Goal: Ask a question: Seek information or help from site administrators or community

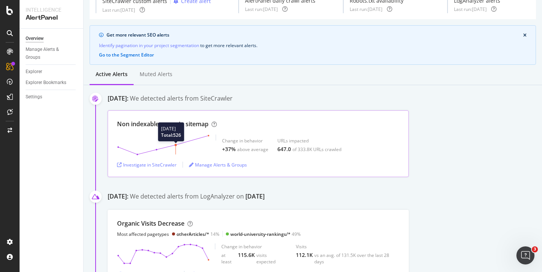
scroll to position [45, 0]
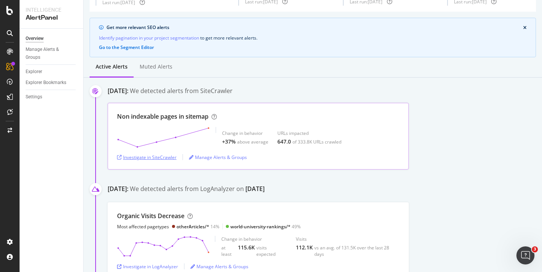
click at [157, 158] on div "Investigate in SiteCrawler" at bounding box center [146, 157] width 59 height 6
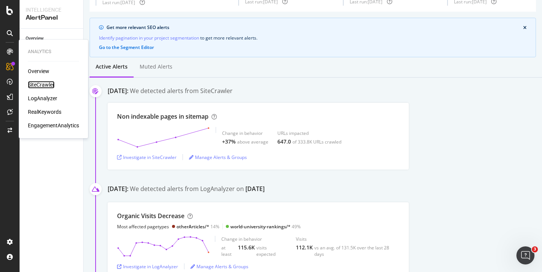
click at [48, 87] on div "SiteCrawler" at bounding box center [41, 85] width 27 height 8
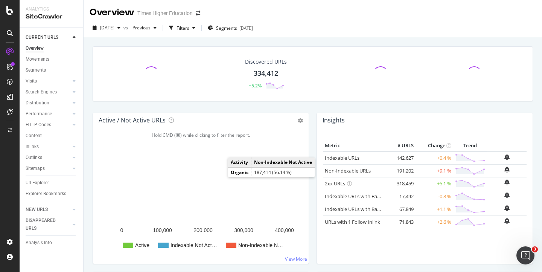
scroll to position [3, 0]
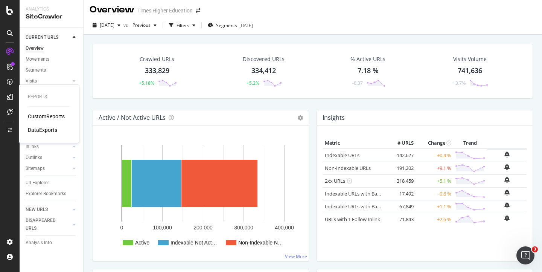
click at [37, 115] on div "CustomReports" at bounding box center [46, 116] width 37 height 8
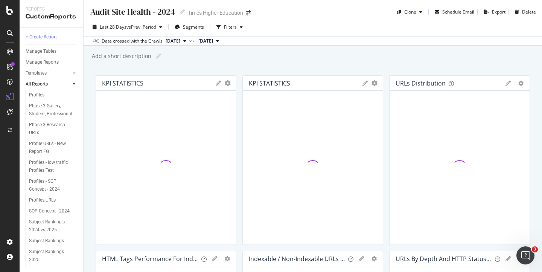
scroll to position [255, 0]
click at [50, 258] on div "WUR data tables dashboard" at bounding box center [50, 266] width 43 height 16
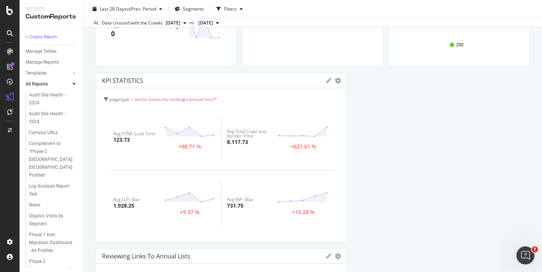
scroll to position [198, 0]
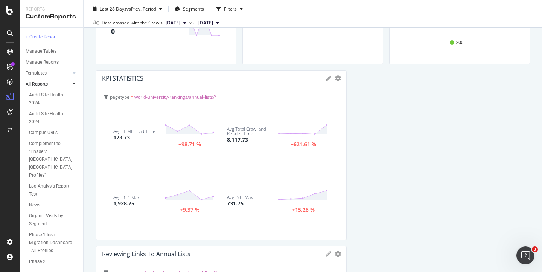
click at [143, 131] on div "Avg HTML Load Time" at bounding box center [134, 131] width 42 height 5
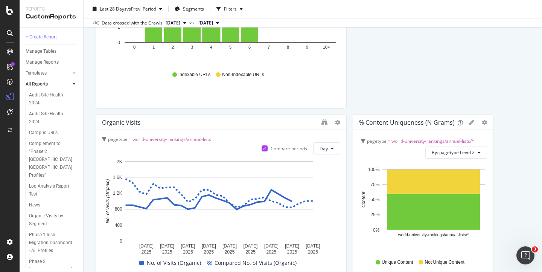
scroll to position [685, 0]
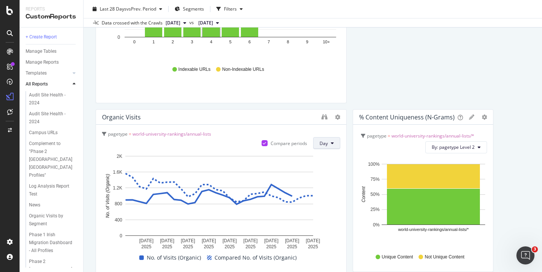
click at [319, 142] on span "Day" at bounding box center [323, 143] width 8 height 6
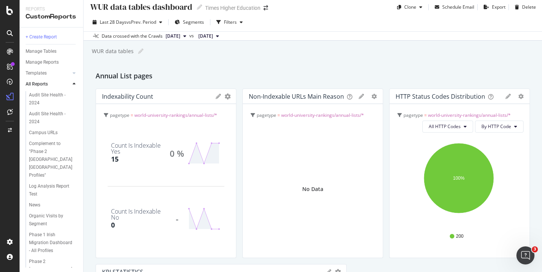
scroll to position [0, 0]
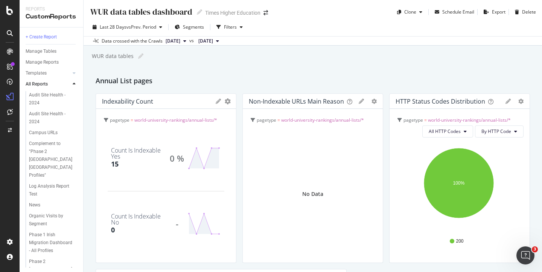
click at [189, 41] on button "[DATE]" at bounding box center [175, 40] width 27 height 9
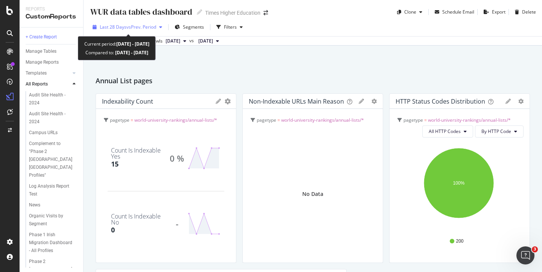
click at [156, 22] on div "Last 28 Days vs Prev. Period" at bounding box center [128, 26] width 76 height 11
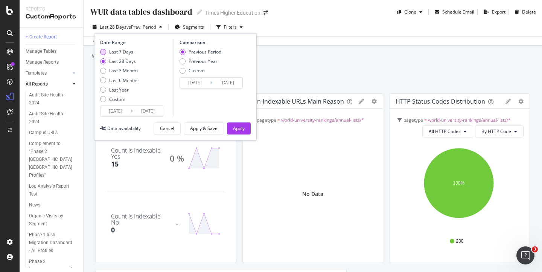
click at [105, 52] on div "Last 7 Days" at bounding box center [103, 52] width 6 height 6
type input "[DATE]"
click at [236, 127] on div "Apply" at bounding box center [239, 128] width 12 height 6
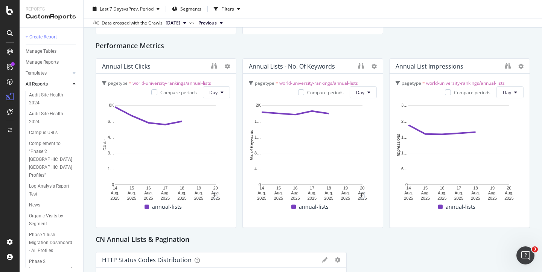
scroll to position [1103, 0]
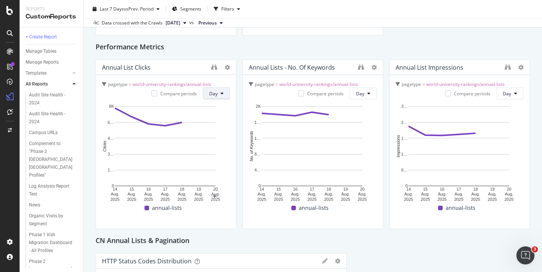
click at [209, 91] on span "Day" at bounding box center [213, 93] width 8 height 6
click at [211, 120] on span "Week" at bounding box center [215, 122] width 14 height 7
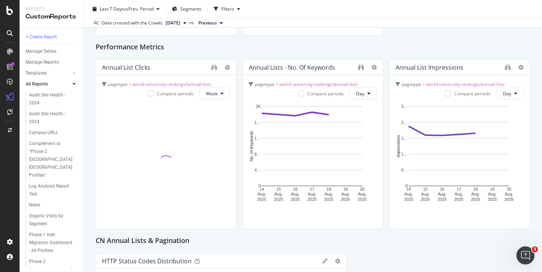
click at [213, 107] on div at bounding box center [166, 162] width 128 height 120
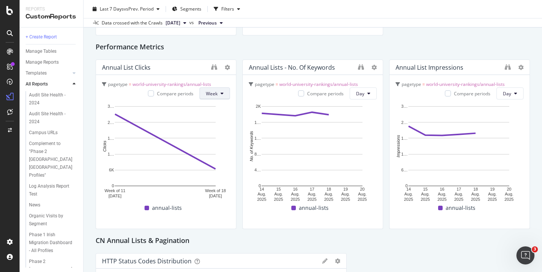
click at [222, 92] on button "Week" at bounding box center [214, 93] width 30 height 12
click at [214, 111] on span "Day" at bounding box center [211, 108] width 14 height 7
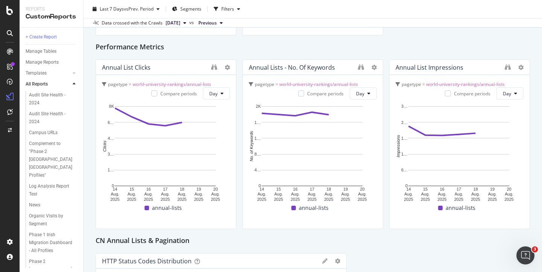
click at [212, 107] on rect "A chart." at bounding box center [165, 146] width 101 height 80
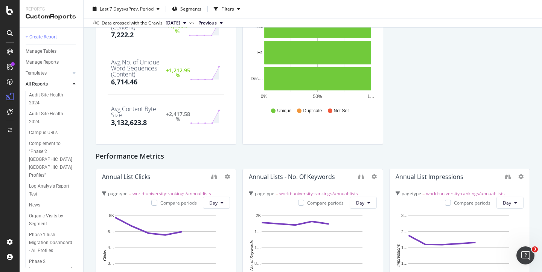
scroll to position [995, 0]
click at [162, 23] on button "[DATE]" at bounding box center [175, 22] width 27 height 9
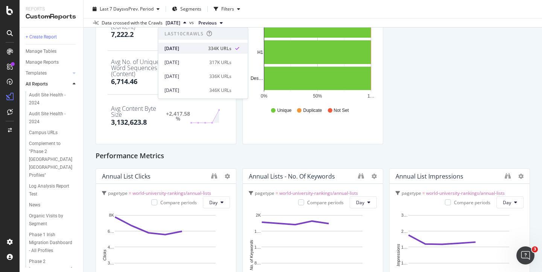
click at [175, 47] on div "[DATE]" at bounding box center [183, 48] width 39 height 7
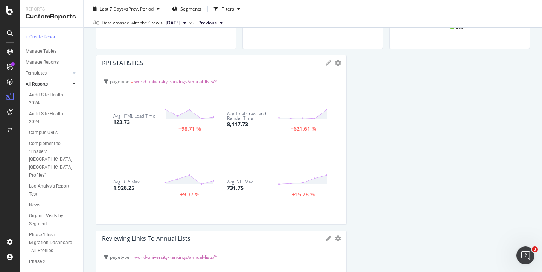
scroll to position [210, 0]
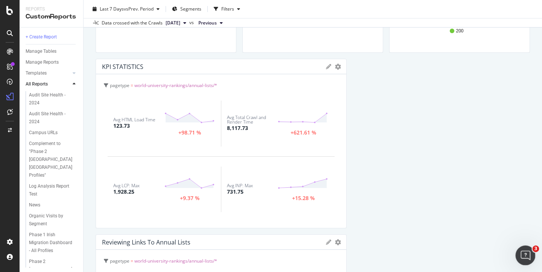
click at [521, 250] on icon "Open Intercom Messenger" at bounding box center [524, 254] width 12 height 12
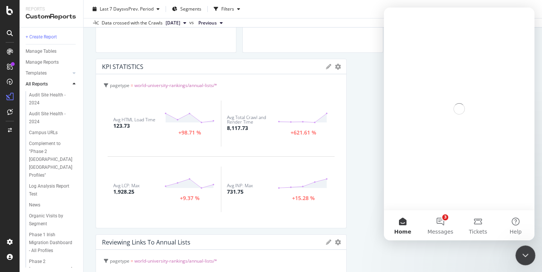
scroll to position [0, 0]
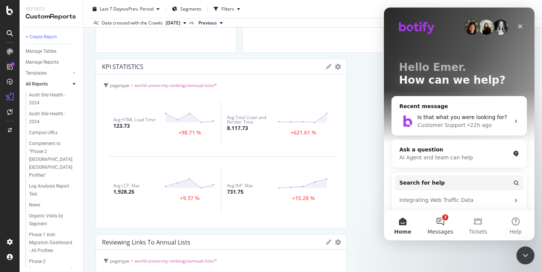
click at [439, 217] on button "3 Messages" at bounding box center [440, 225] width 38 height 30
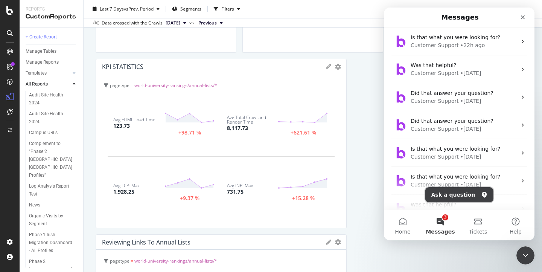
click at [446, 192] on button "Ask a question" at bounding box center [459, 194] width 68 height 15
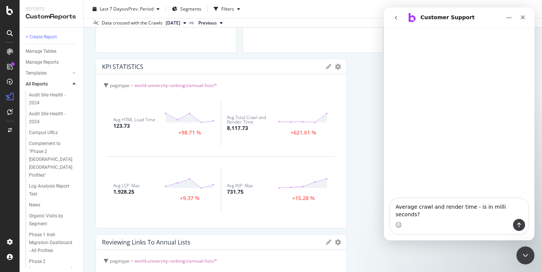
type textarea "Average crawl and render time - is in milli seconds?"
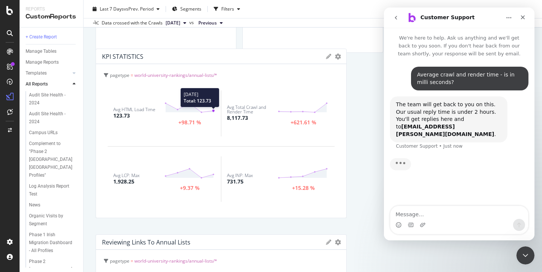
drag, startPoint x: 226, startPoint y: 117, endPoint x: 212, endPoint y: 106, distance: 17.1
click at [213, 106] on div "Avg HTML Load Time 123.73 2025 Aug. 20th Total: 123.73 +98.71 % Avg Total Crawl…" at bounding box center [221, 145] width 238 height 131
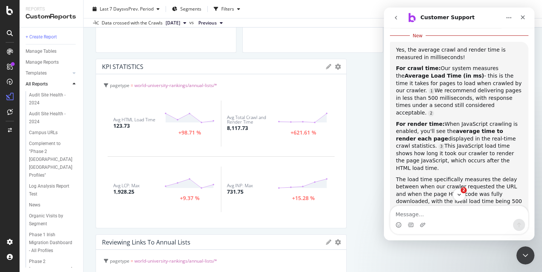
scroll to position [113, 0]
click at [415, 216] on textarea "Message…" at bounding box center [459, 212] width 138 height 13
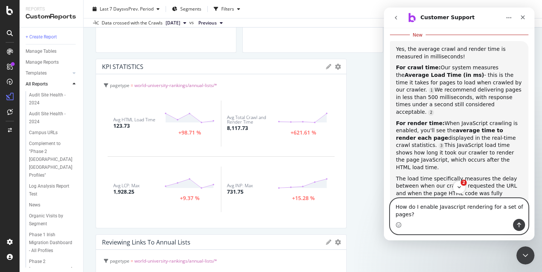
type textarea "How do I enable Javascript rendering for a set of pages?"
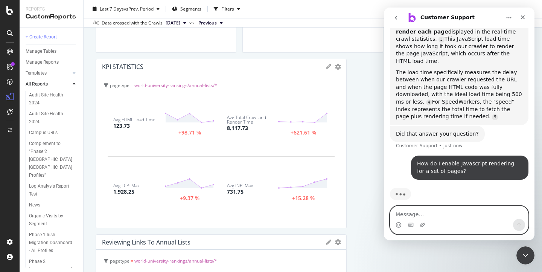
scroll to position [217, 0]
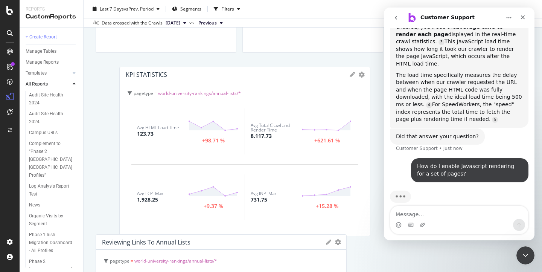
click at [244, 117] on div "Avg Total Crawl and Render Time 8,117.73 +621.61 %" at bounding box center [300, 131] width 113 height 46
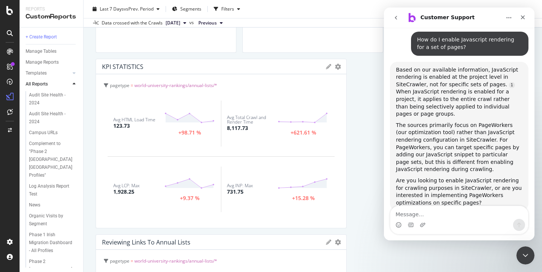
scroll to position [337, 0]
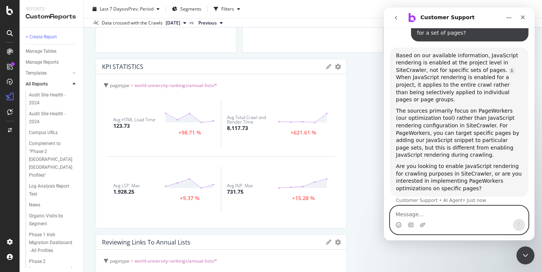
click at [404, 215] on textarea "Message…" at bounding box center [459, 212] width 138 height 13
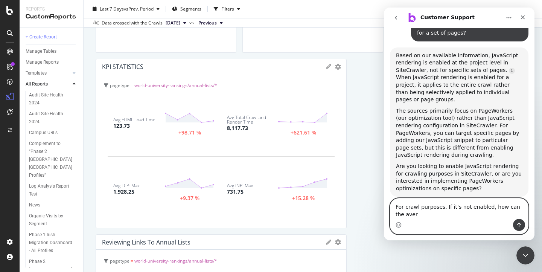
scroll to position [345, 0]
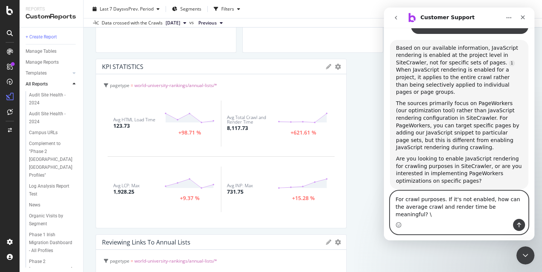
type textarea "For crawl purposes. If it's not enabled, how can the average crawl and render t…"
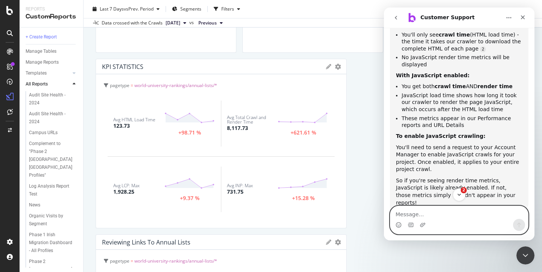
scroll to position [620, 0]
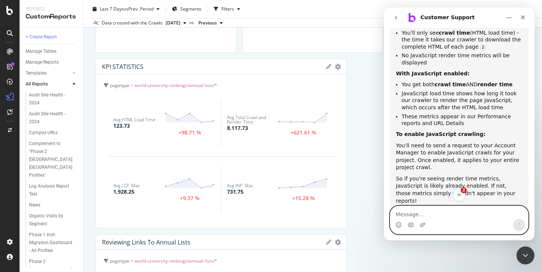
click at [403, 208] on textarea "Message…" at bounding box center [459, 212] width 138 height 13
type textarea "What is a good avg HTML load time"
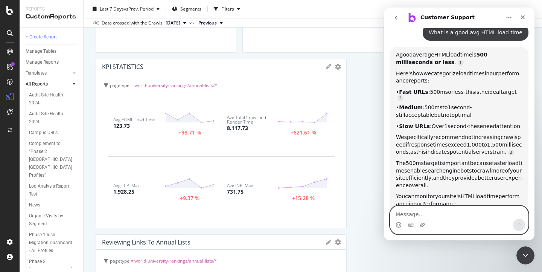
scroll to position [816, 0]
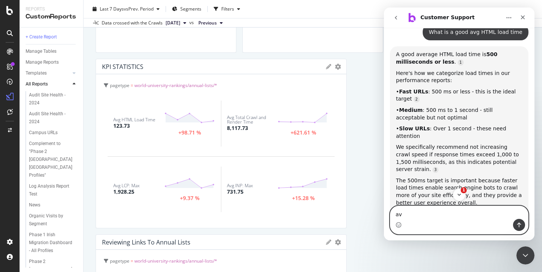
type textarea "a"
type textarea "I've an average INP of 731.75"
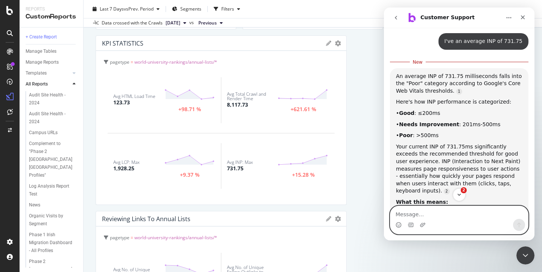
scroll to position [234, 0]
click at [405, 213] on textarea "Message…" at bounding box center [459, 212] width 138 height 13
type textarea "Is LCP 1,928.25 high?"
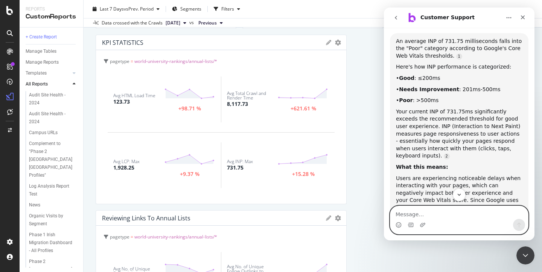
scroll to position [1018, 0]
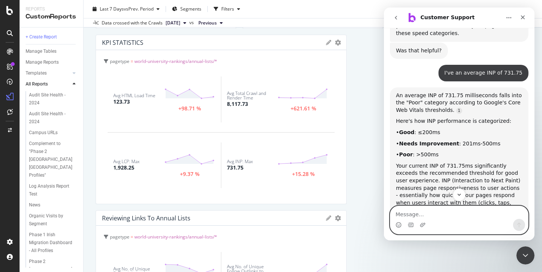
click at [404, 215] on textarea "Message…" at bounding box center [459, 212] width 138 height 13
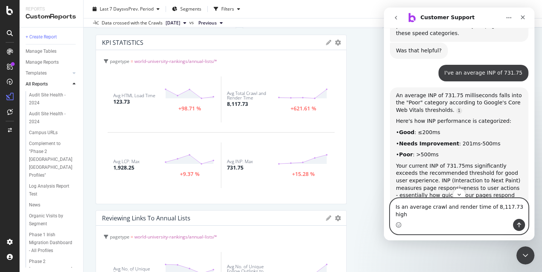
type textarea "Is an average crawl and render time of 8,117.73 high?"
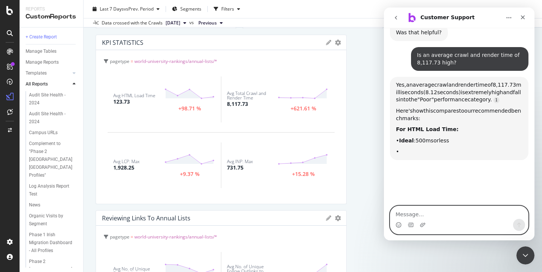
scroll to position [1549, 0]
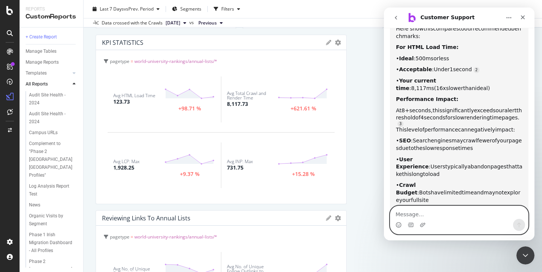
click at [408, 212] on textarea "Message…" at bounding box center [459, 212] width 138 height 13
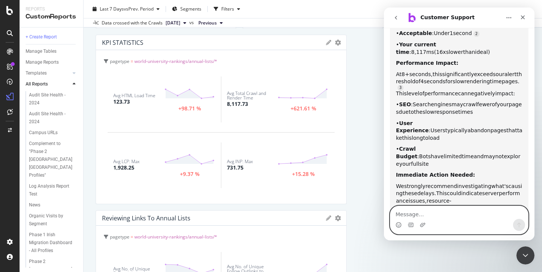
scroll to position [1678, 0]
click at [407, 211] on textarea "Message…" at bounding box center [459, 212] width 138 height 13
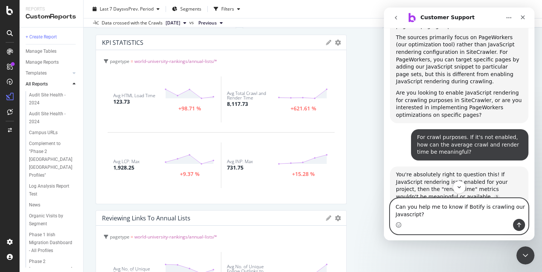
scroll to position [433, 0]
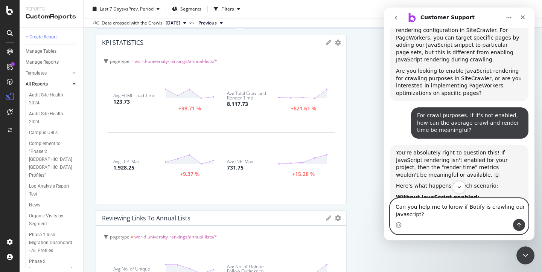
click at [462, 207] on textarea "Can you help me to know if Botify is crawling our Javascript?" at bounding box center [459, 208] width 138 height 20
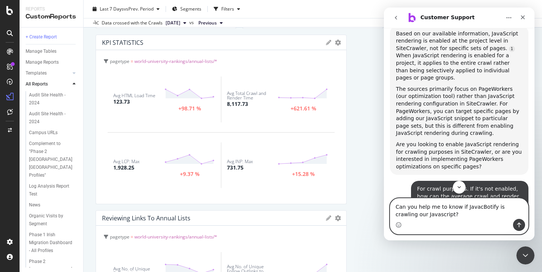
scroll to position [361, 0]
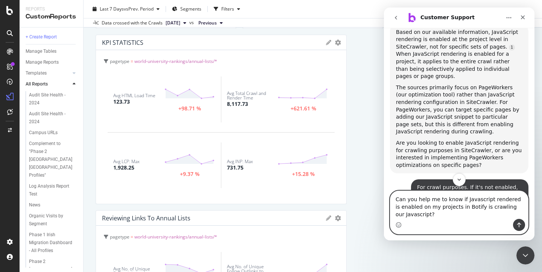
click at [452, 208] on textarea "Can you help me to know if Javascript rendered is enabled on my projects in Bot…" at bounding box center [459, 205] width 138 height 28
drag, startPoint x: 460, startPoint y: 217, endPoint x: 472, endPoint y: 209, distance: 14.1
click at [472, 209] on textarea "Can you help me to know if Javascript rendered is enabled on my project in Boti…" at bounding box center [459, 205] width 138 height 28
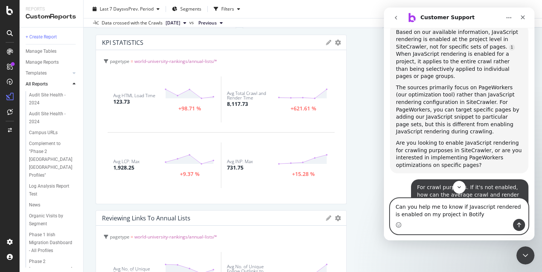
type textarea "Can you help me to know if Javascript rendered is enabled on my project in Boti…"
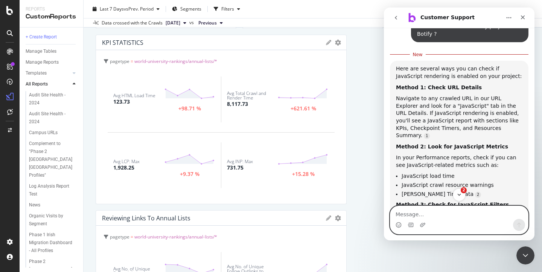
scroll to position [1923, 0]
click at [415, 212] on textarea "Message…" at bounding box center [459, 212] width 138 height 13
type textarea "Where do I find performance reports"
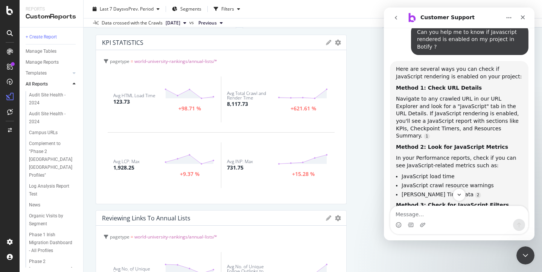
scroll to position [1911, 0]
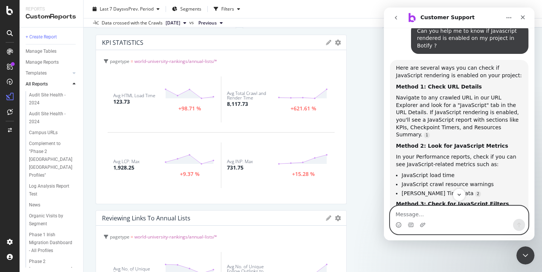
click at [437, 214] on textarea "Message…" at bounding box center [459, 212] width 138 height 13
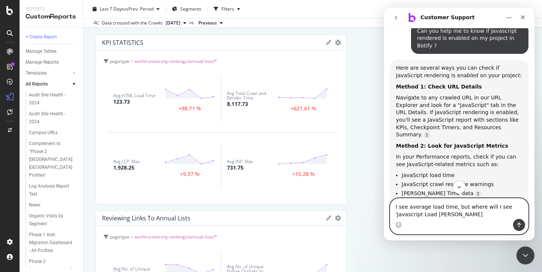
type textarea "I see average load time, but where will I see 'Javascript Load Time"
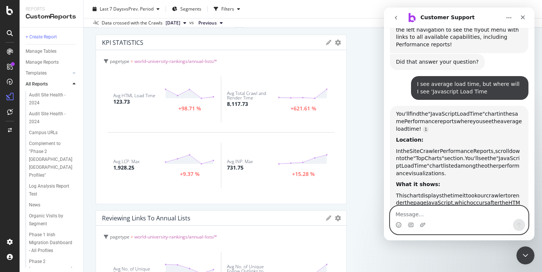
scroll to position [2544, 0]
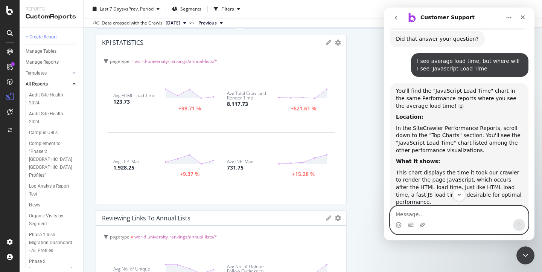
click at [405, 215] on textarea "Message…" at bounding box center [459, 212] width 138 height 13
type textarea "Yes, I see it JS load time"
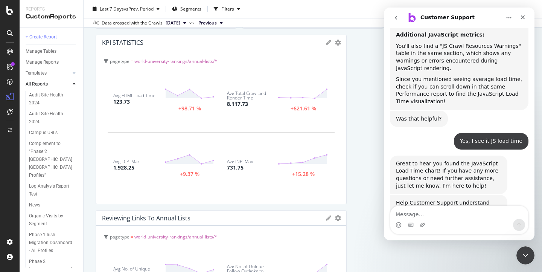
scroll to position [2789, 0]
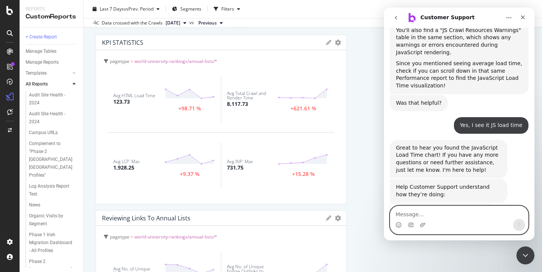
click at [402, 215] on textarea "Message…" at bounding box center [459, 212] width 138 height 13
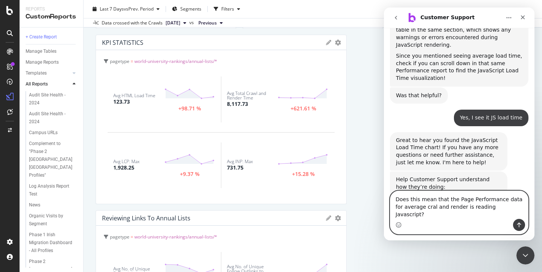
type textarea "Does this mean that the Page Performance data for average cral and render is re…"
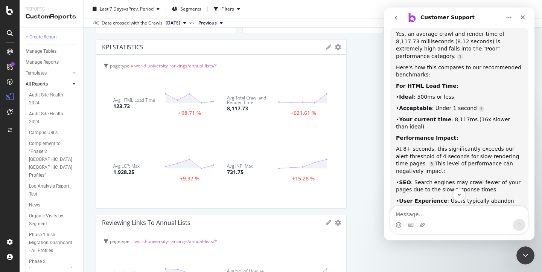
scroll to position [1616, 0]
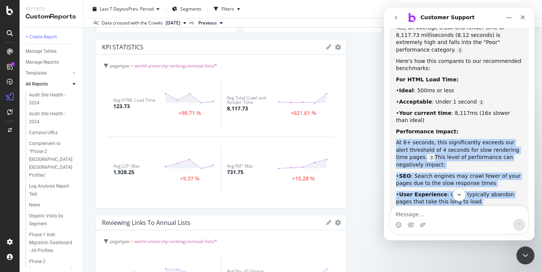
drag, startPoint x: 477, startPoint y: 108, endPoint x: 482, endPoint y: 176, distance: 69.0
click at [482, 176] on div "Yes, an average crawl and render time of 8,117.73 milliseconds (8.12 seconds) i…" at bounding box center [459, 157] width 126 height 266
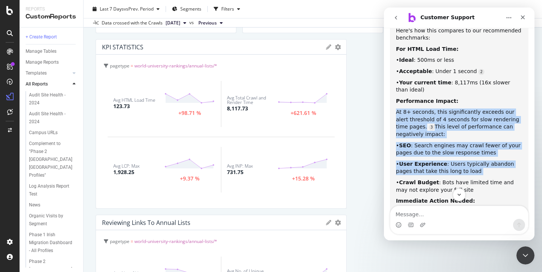
scroll to position [1653, 0]
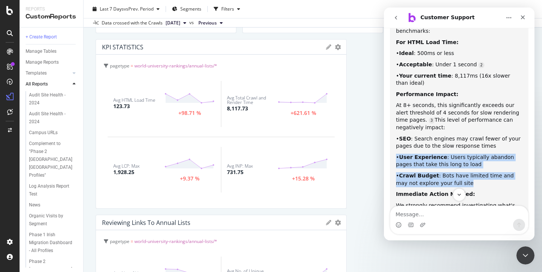
drag, startPoint x: 454, startPoint y: 153, endPoint x: 421, endPoint y: 121, distance: 46.3
click at [421, 121] on div "Yes, an average crawl and render time of 8,117.73 milliseconds (8.12 seconds) i…" at bounding box center [459, 120] width 126 height 266
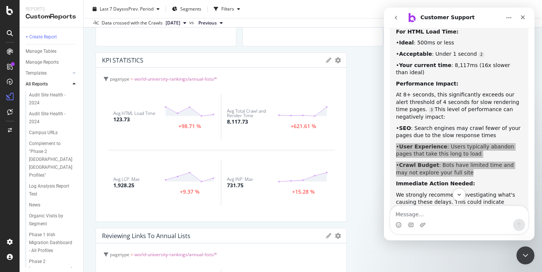
scroll to position [1661, 0]
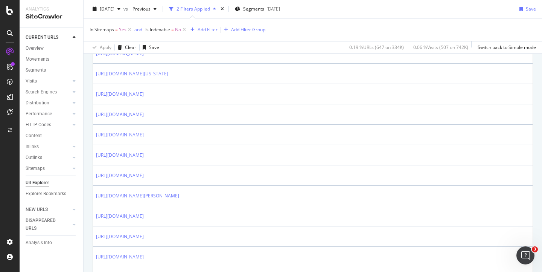
scroll to position [204, 0]
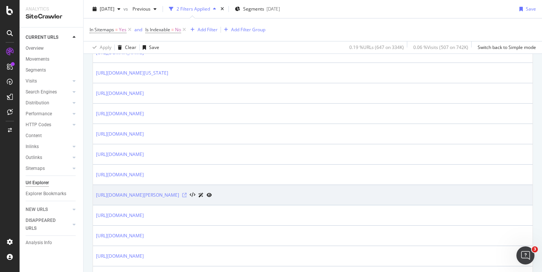
click at [187, 194] on icon at bounding box center [184, 195] width 5 height 5
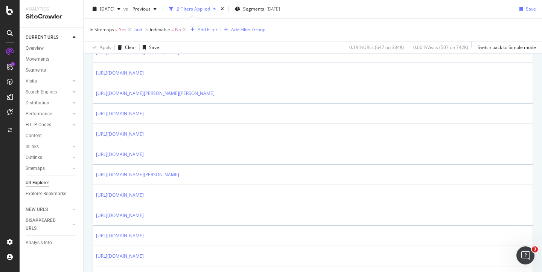
scroll to position [926, 0]
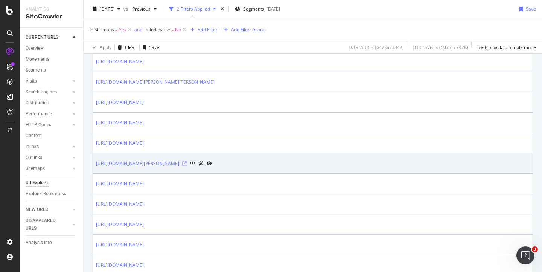
click at [187, 163] on icon at bounding box center [184, 163] width 5 height 5
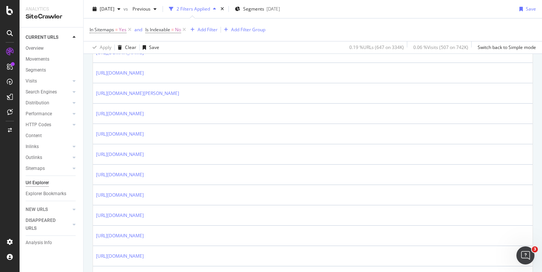
scroll to position [669, 0]
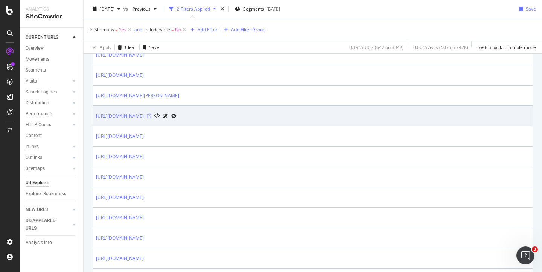
click at [151, 115] on icon at bounding box center [149, 116] width 5 height 5
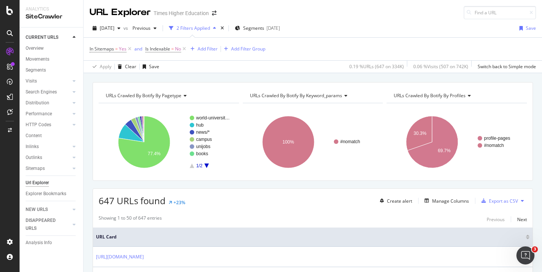
scroll to position [117, 0]
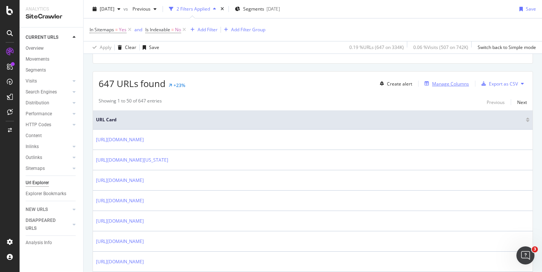
click at [432, 85] on div "Manage Columns" at bounding box center [450, 83] width 37 height 6
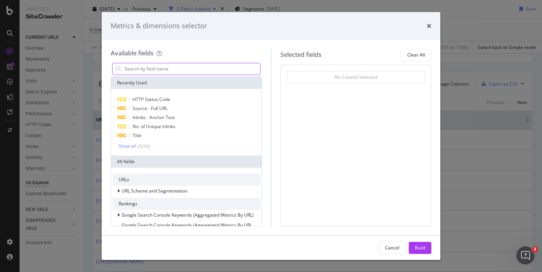
click at [200, 68] on input "modal" at bounding box center [192, 68] width 136 height 11
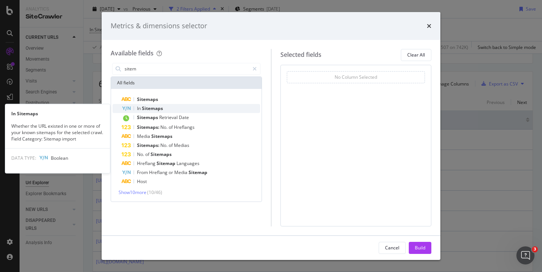
type input "sitem"
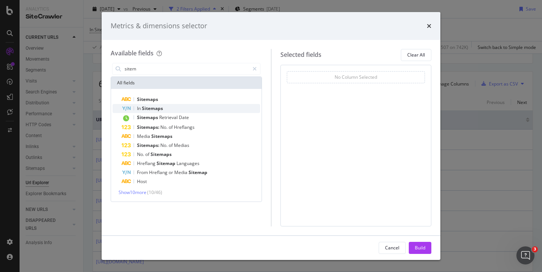
click at [146, 106] on span "Sitemaps" at bounding box center [152, 108] width 21 height 6
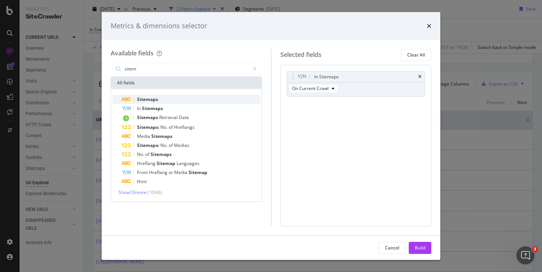
click at [147, 99] on span "Sitemaps" at bounding box center [147, 99] width 21 height 6
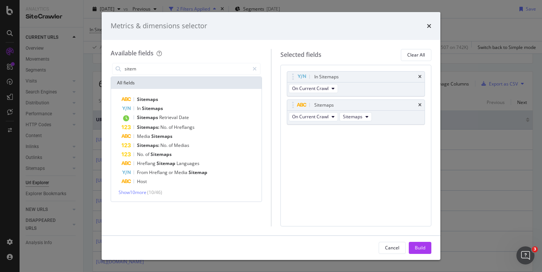
click at [152, 81] on div "All fields" at bounding box center [186, 83] width 150 height 12
click at [148, 71] on input "sitem" at bounding box center [186, 68] width 125 height 11
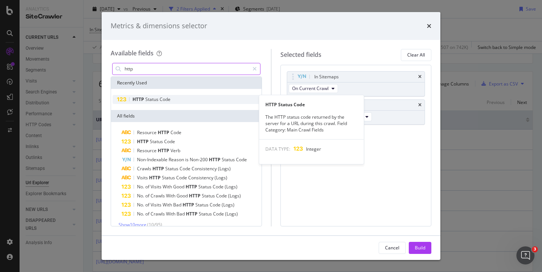
type input "http"
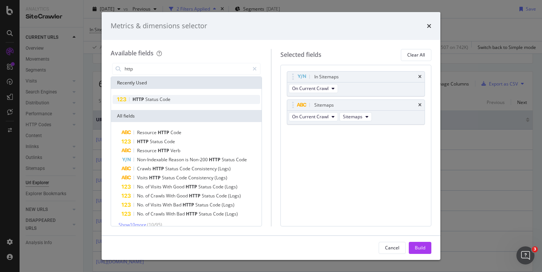
click at [156, 99] on span "Status" at bounding box center [152, 99] width 14 height 6
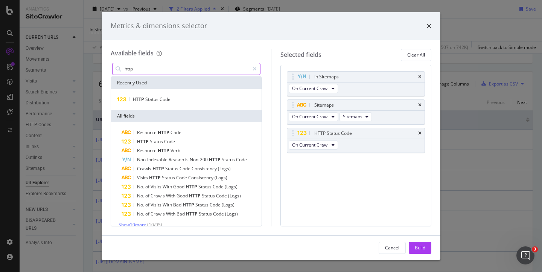
click at [147, 67] on input "http" at bounding box center [186, 68] width 125 height 11
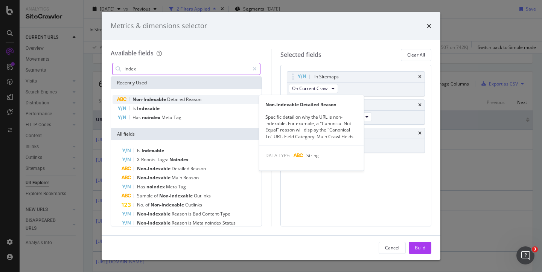
type input "index"
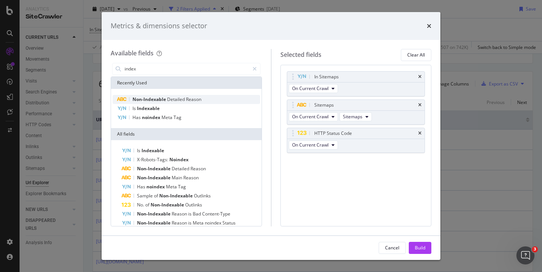
click at [152, 99] on span "Non-Indexable" at bounding box center [149, 99] width 35 height 6
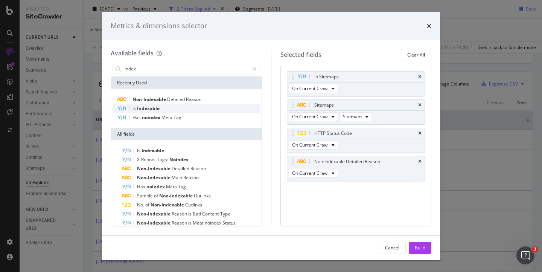
click at [157, 105] on div "Is Indexable" at bounding box center [185, 108] width 147 height 9
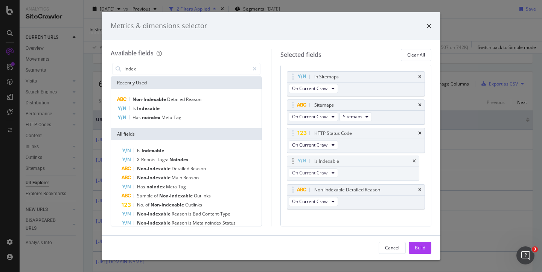
drag, startPoint x: 292, startPoint y: 190, endPoint x: 290, endPoint y: 160, distance: 29.7
click at [290, 159] on body "Analytics SiteCrawler CURRENT URLS Overview Movements Segments Visits Analysis …" at bounding box center [271, 136] width 542 height 272
click at [416, 248] on div "Build" at bounding box center [419, 247] width 11 height 6
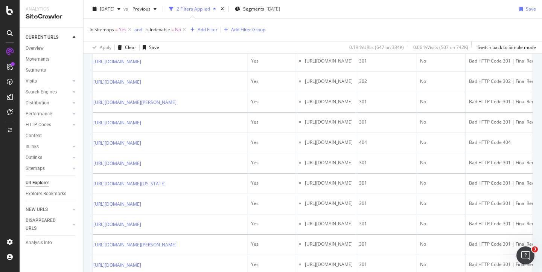
scroll to position [297, 0]
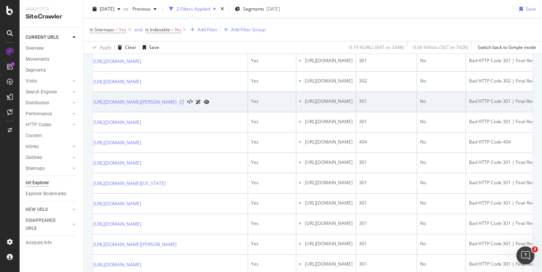
click at [184, 104] on icon at bounding box center [181, 102] width 5 height 5
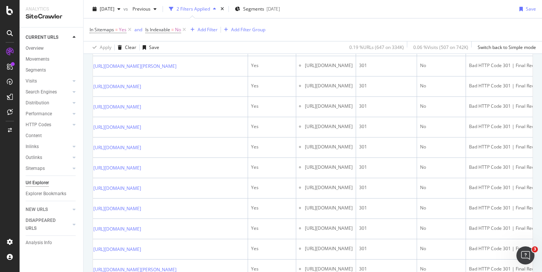
scroll to position [864, 0]
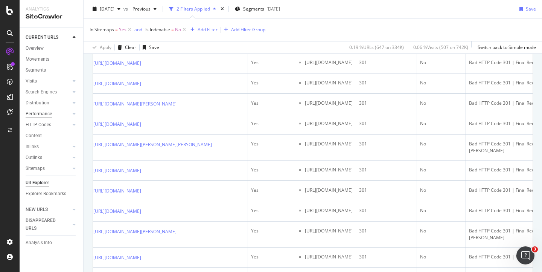
click at [38, 112] on div "Performance" at bounding box center [39, 114] width 26 height 8
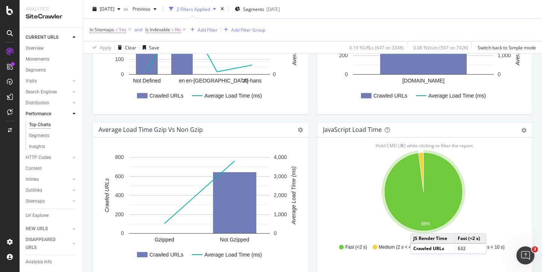
scroll to position [515, 0]
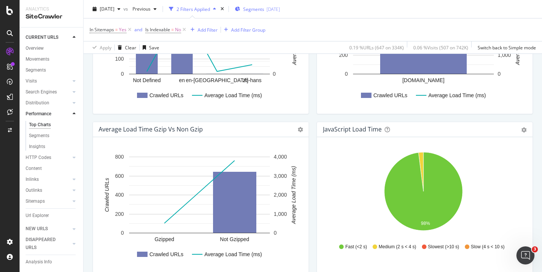
click at [264, 9] on span "Segments" at bounding box center [253, 9] width 21 height 6
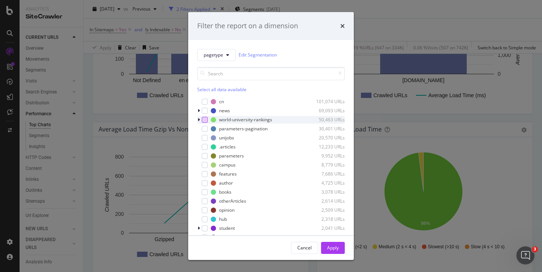
click at [202, 118] on div "modal" at bounding box center [205, 120] width 6 height 6
click at [198, 120] on icon "modal" at bounding box center [198, 119] width 2 height 5
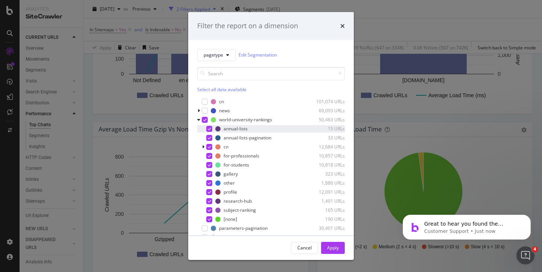
scroll to position [0, 0]
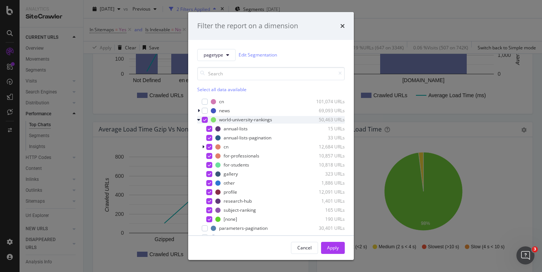
click at [204, 120] on icon "modal" at bounding box center [204, 120] width 3 height 4
click at [204, 120] on div "modal" at bounding box center [205, 120] width 6 height 6
click at [200, 118] on icon "modal" at bounding box center [198, 119] width 3 height 5
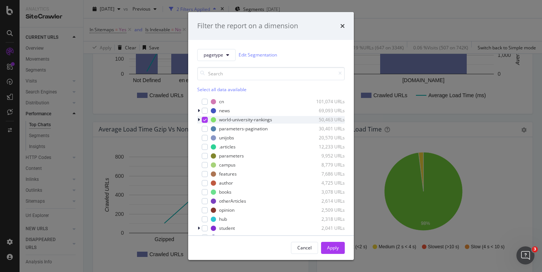
click at [199, 118] on icon "modal" at bounding box center [198, 119] width 2 height 5
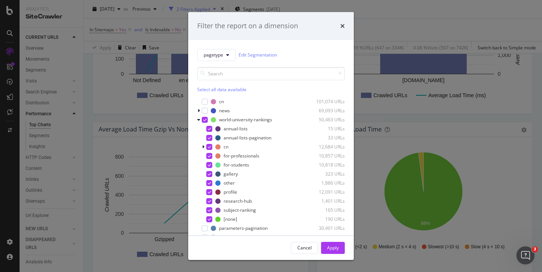
click at [339, 25] on div "Filter the report on a dimension" at bounding box center [270, 26] width 147 height 10
click at [205, 120] on icon "modal" at bounding box center [204, 120] width 3 height 4
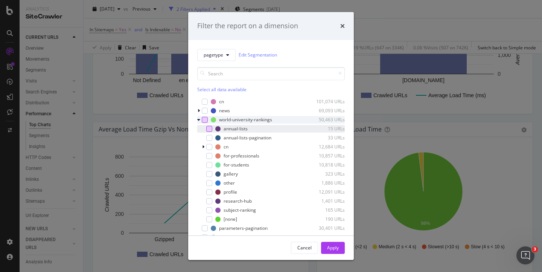
click at [210, 127] on div "modal" at bounding box center [209, 129] width 6 height 6
click at [335, 248] on div "Apply" at bounding box center [333, 247] width 12 height 6
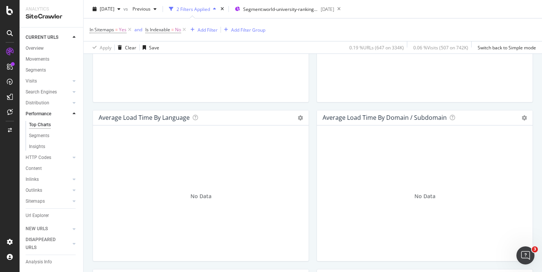
scroll to position [307, 0]
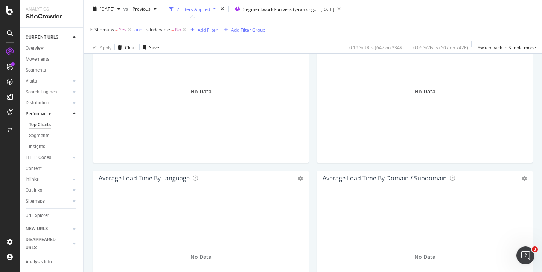
click at [234, 30] on div "Add Filter Group" at bounding box center [248, 29] width 34 height 6
click at [234, 30] on div "In Sitemaps = Yes and Is Indexable = No Add Filter Add Filter Group" at bounding box center [313, 29] width 446 height 23
click at [236, 32] on div "Add Filter Group" at bounding box center [248, 29] width 34 height 6
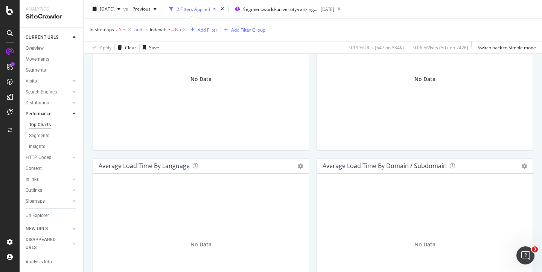
click at [246, 31] on div "In Sitemaps = Yes and Is Indexable = No Add Filter Add Filter Group" at bounding box center [313, 29] width 446 height 23
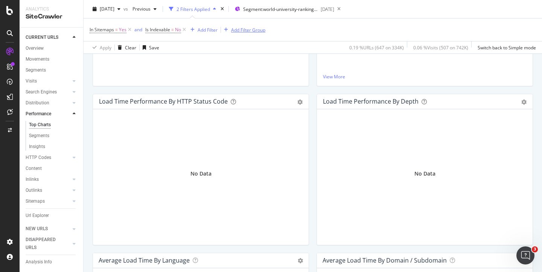
scroll to position [176, 0]
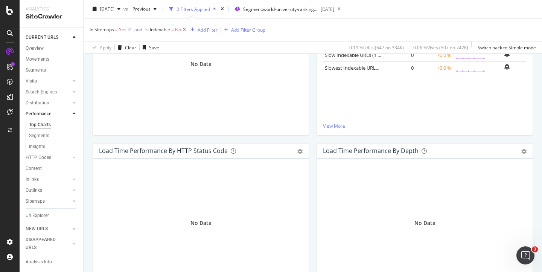
click at [184, 30] on icon at bounding box center [184, 30] width 6 height 8
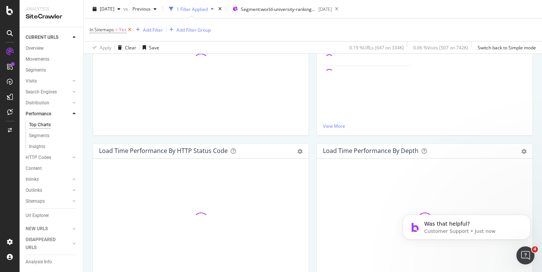
click at [130, 29] on icon at bounding box center [129, 30] width 6 height 8
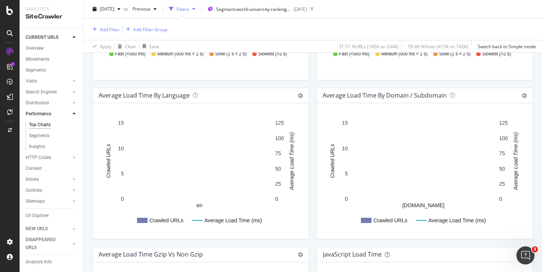
scroll to position [397, 0]
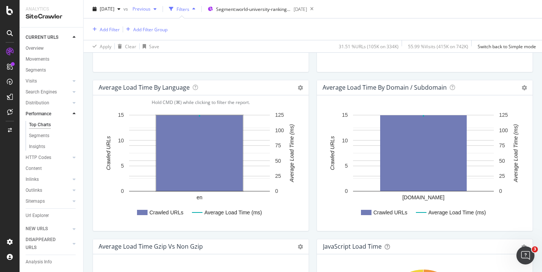
click at [150, 8] on span "Previous" at bounding box center [139, 9] width 21 height 6
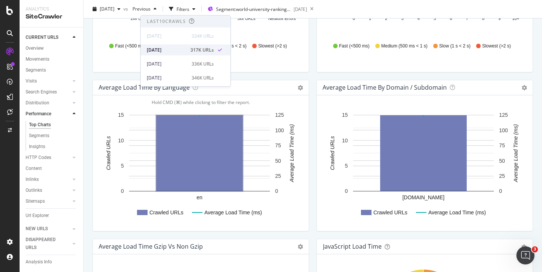
click at [191, 52] on div "317K URLs" at bounding box center [201, 50] width 23 height 7
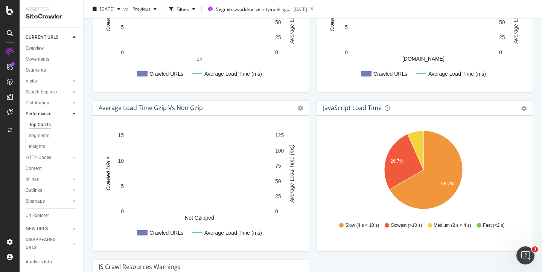
scroll to position [501, 0]
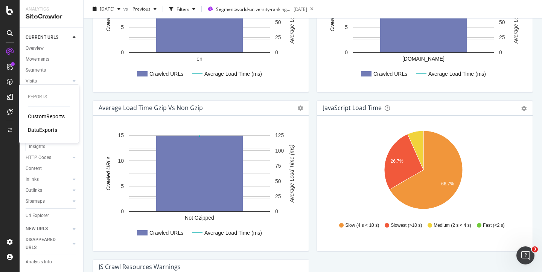
click at [42, 115] on div "CustomReports" at bounding box center [46, 116] width 37 height 8
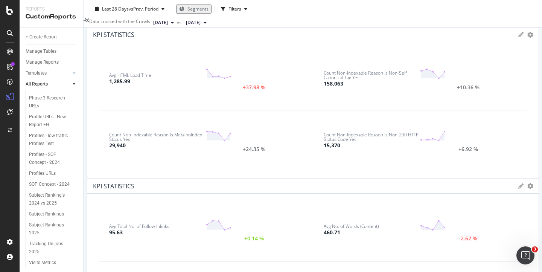
scroll to position [255, 0]
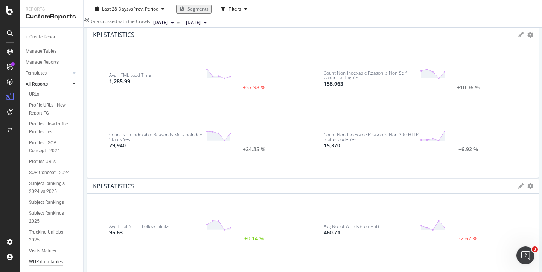
click at [49, 258] on div "WUR data tables dashboard" at bounding box center [50, 266] width 43 height 16
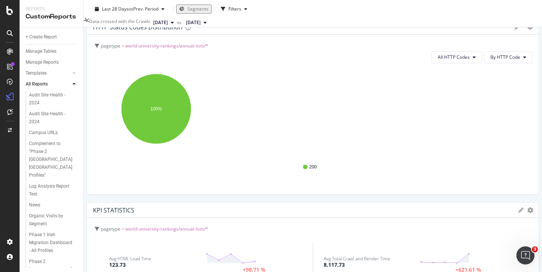
scroll to position [325, 0]
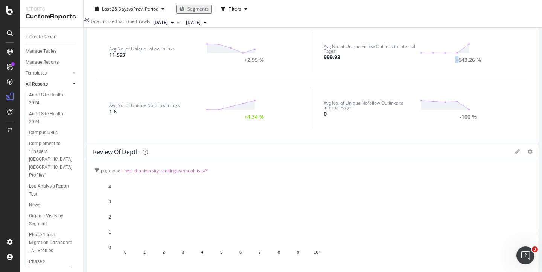
scroll to position [728, 0]
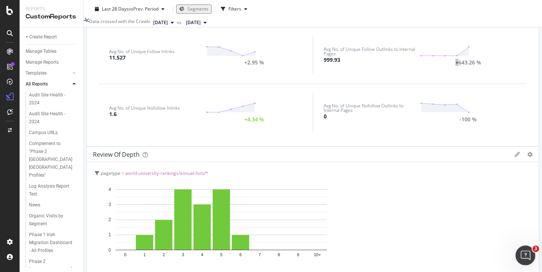
click at [523, 251] on icon "Open Intercom Messenger" at bounding box center [524, 254] width 12 height 12
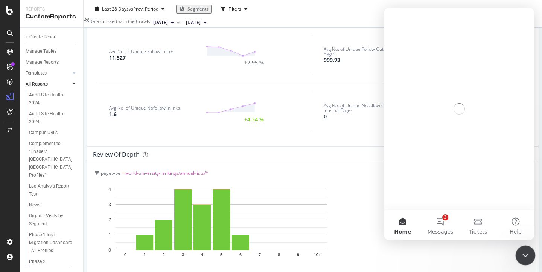
scroll to position [0, 0]
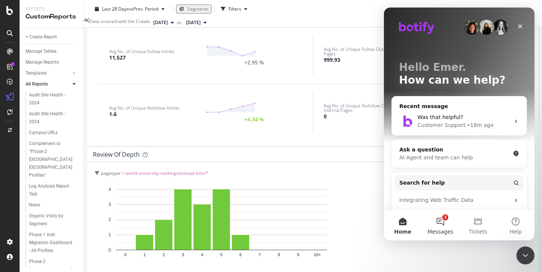
click at [441, 217] on button "3 Messages" at bounding box center [440, 225] width 38 height 30
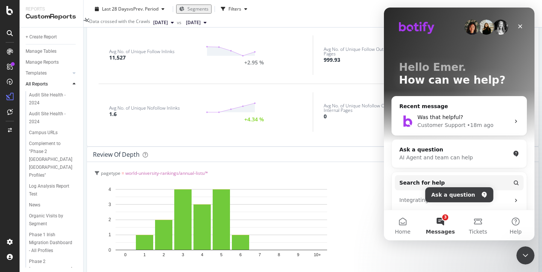
click at [441, 219] on button "3 Messages" at bounding box center [440, 225] width 38 height 30
click at [444, 196] on button "Ask a question" at bounding box center [459, 194] width 68 height 15
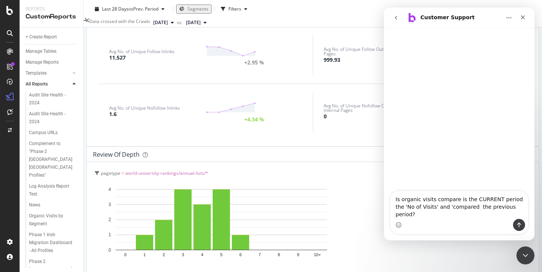
type textarea "Is organic visits compare is the CURRENT period the 'No of Visits' and 'compare…"
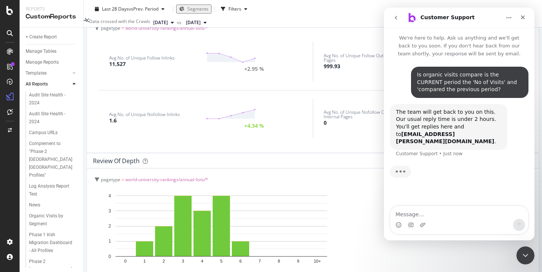
scroll to position [718, 0]
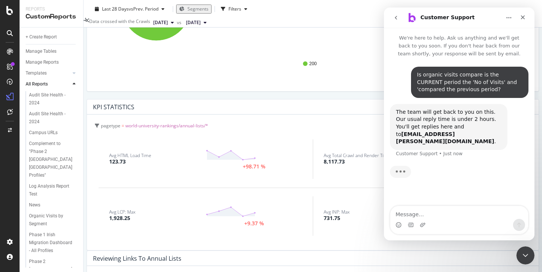
scroll to position [309, 0]
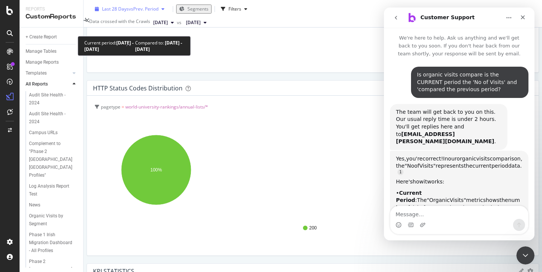
click at [144, 12] on span "vs Prev. Period" at bounding box center [144, 9] width 30 height 6
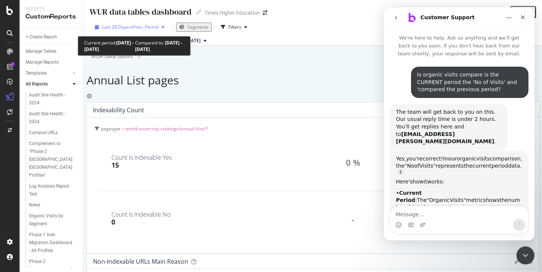
scroll to position [118, 0]
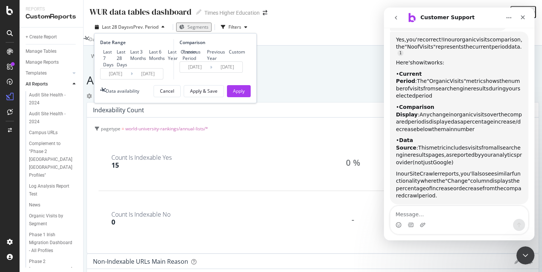
click at [127, 61] on div "Last 3 Months" at bounding box center [127, 55] width 0 height 13
type input "[DATE]"
click at [237, 94] on div "Apply" at bounding box center [239, 91] width 12 height 6
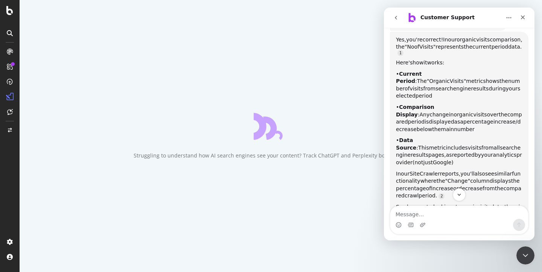
scroll to position [55, 0]
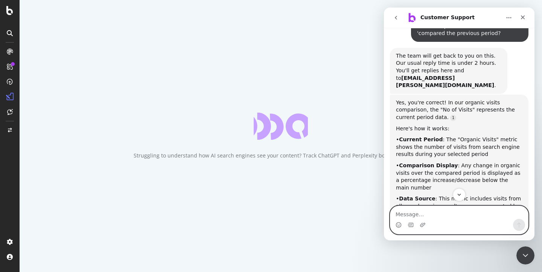
click at [406, 214] on textarea "Message…" at bounding box center [459, 212] width 138 height 13
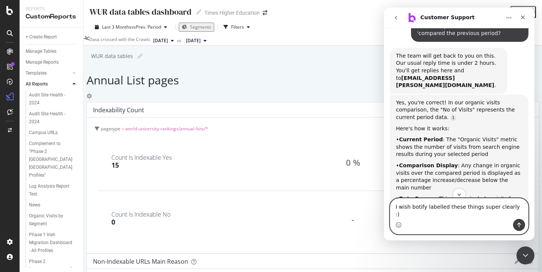
type textarea "I wish botify labelled these things super clearly :)"
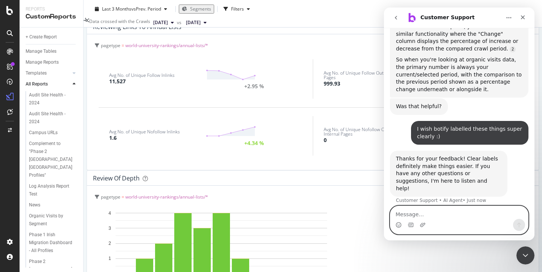
scroll to position [703, 0]
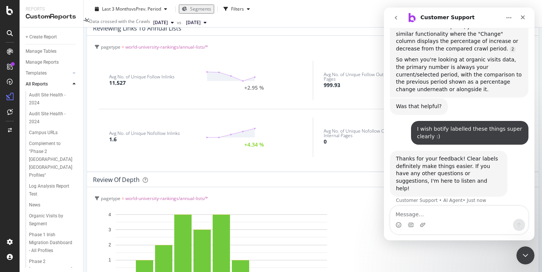
click at [168, 24] on span "[DATE]" at bounding box center [160, 22] width 15 height 7
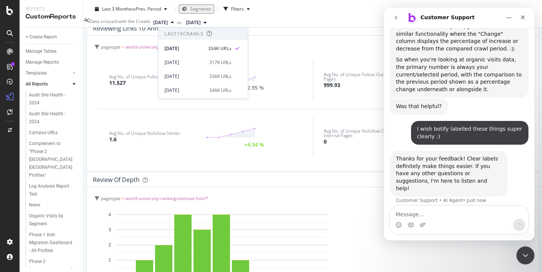
click at [138, 187] on div "pagetype = world-university-rankings/annual-lists/* Hold CMD (⌘) while clicking…" at bounding box center [312, 260] width 451 height 147
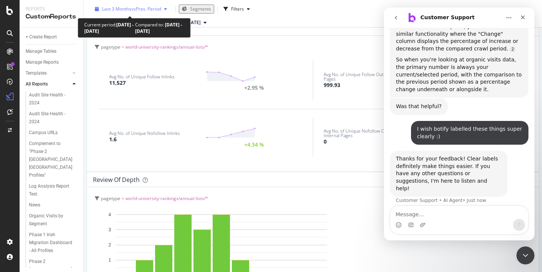
click at [138, 11] on span "vs Prev. Period" at bounding box center [146, 9] width 30 height 6
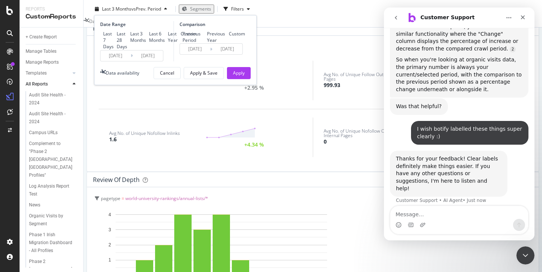
click at [100, 32] on div "Last 7 Days" at bounding box center [100, 39] width 0 height 19
type input "[DATE]"
click at [233, 76] on div "Apply" at bounding box center [239, 73] width 12 height 6
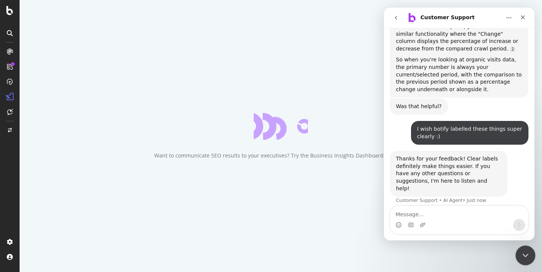
click at [525, 251] on icon "Close Intercom Messenger" at bounding box center [523, 253] width 9 height 9
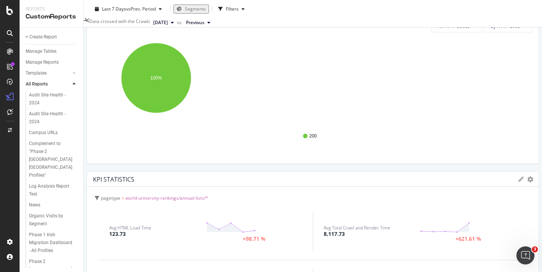
scroll to position [401, 0]
click at [166, 24] on span "[DATE]" at bounding box center [160, 22] width 15 height 7
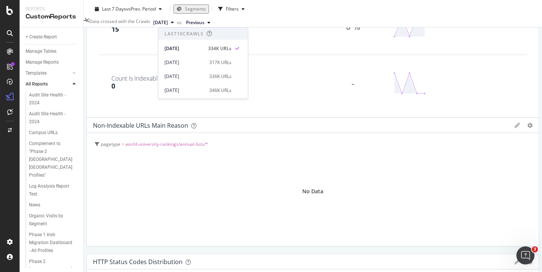
scroll to position [90, 0]
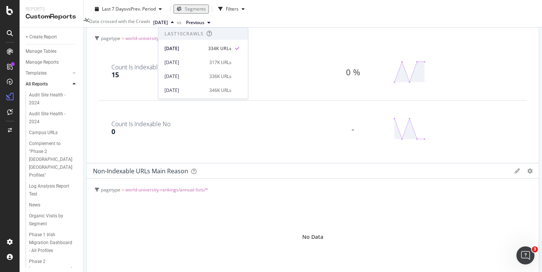
click at [265, 12] on div "Last 7 Days vs Prev. Period Segments Filters" at bounding box center [312, 10] width 458 height 15
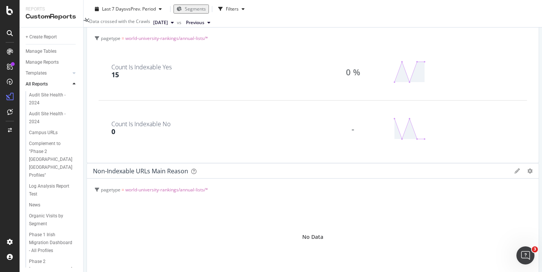
scroll to position [0, 0]
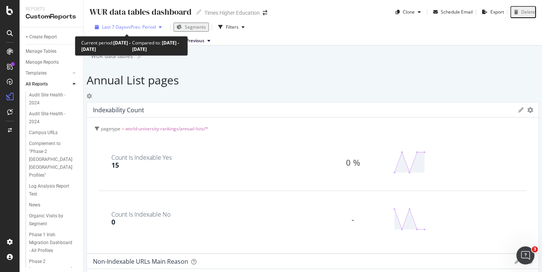
click at [138, 27] on span "vs Prev. Period" at bounding box center [141, 27] width 30 height 6
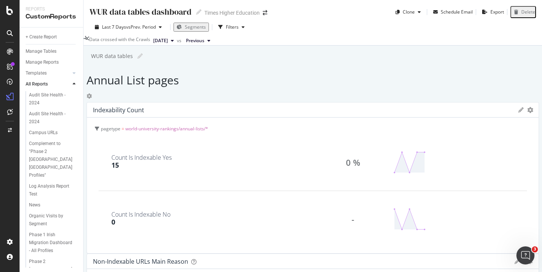
click at [293, 26] on div "Last 7 Days vs Prev. Period Segments Filters" at bounding box center [312, 28] width 458 height 15
click at [168, 41] on span "[DATE]" at bounding box center [160, 40] width 15 height 7
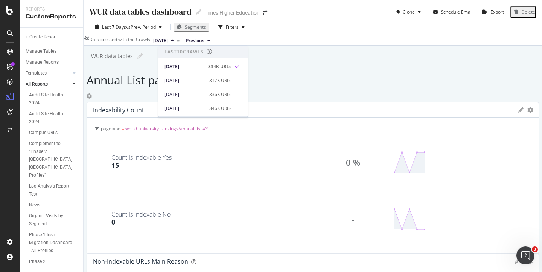
click at [260, 36] on div "Last 7 Days vs Prev. Period Segments Filters" at bounding box center [312, 28] width 458 height 15
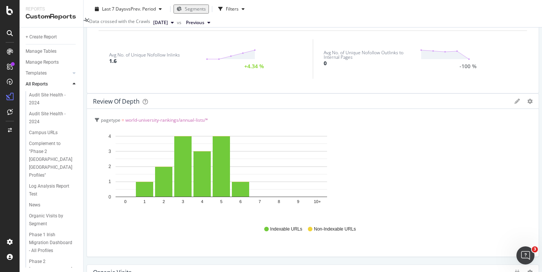
scroll to position [766, 0]
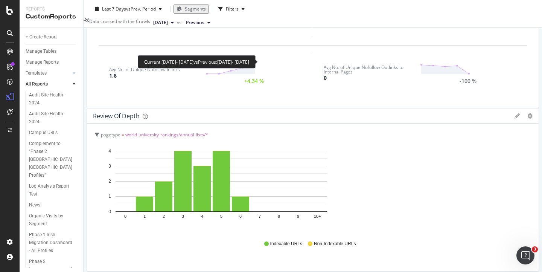
click at [272, 20] on div "Data crossed with the Crawls 2025 Aug. 20th vs Previous" at bounding box center [312, 22] width 458 height 9
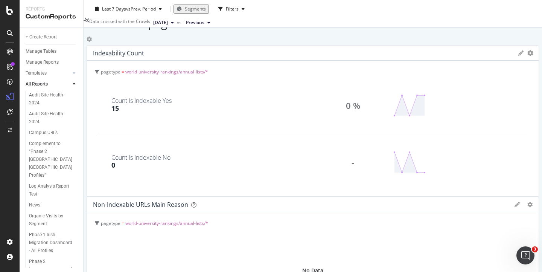
scroll to position [0, 0]
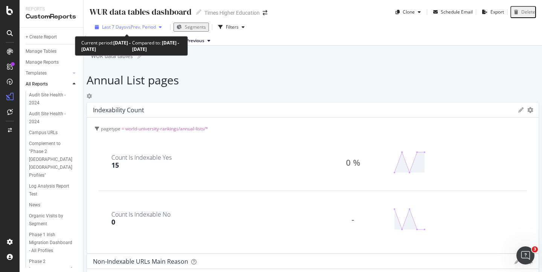
click at [151, 27] on span "vs Prev. Period" at bounding box center [141, 27] width 30 height 6
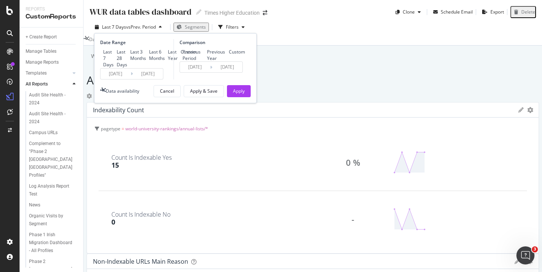
click at [114, 61] on div "Last 28 Days" at bounding box center [114, 58] width 0 height 19
type input "2025/07/24"
type input "2025/06/26"
type input "2025/07/23"
click at [230, 97] on button "Apply" at bounding box center [239, 91] width 24 height 12
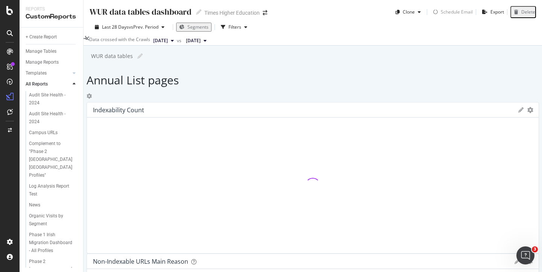
scroll to position [767, 0]
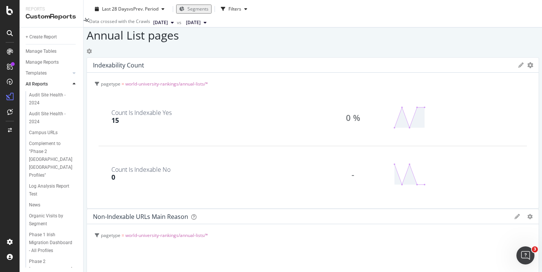
scroll to position [41, 0]
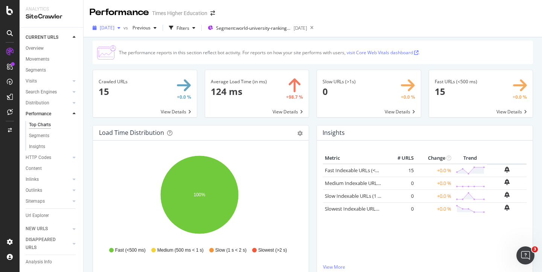
click at [114, 27] on span "[DATE]" at bounding box center [107, 27] width 15 height 6
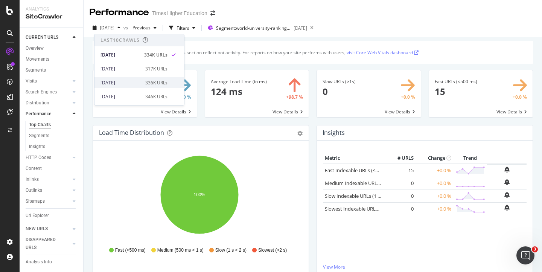
click at [125, 80] on div "[DATE]" at bounding box center [120, 82] width 40 height 7
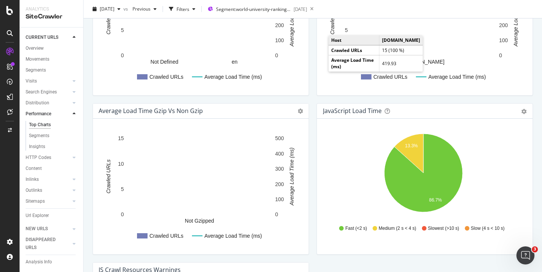
scroll to position [503, 0]
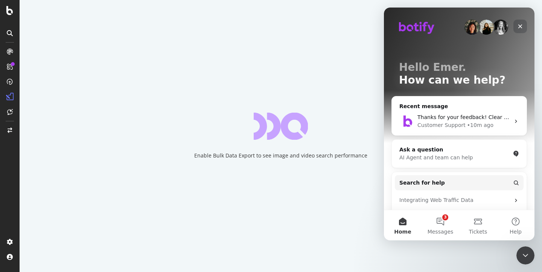
click at [519, 26] on icon "Close" at bounding box center [520, 26] width 6 height 6
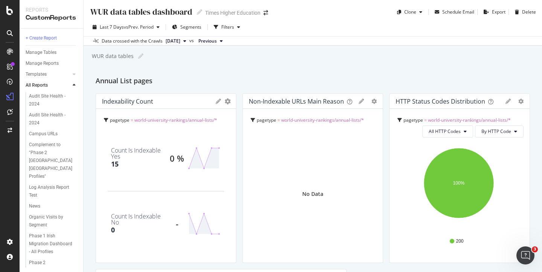
click at [149, 41] on div "Data crossed with the Crawls" at bounding box center [132, 41] width 61 height 7
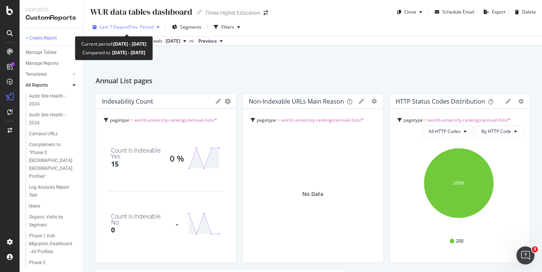
click at [153, 29] on span "vs Prev. Period" at bounding box center [139, 27] width 30 height 6
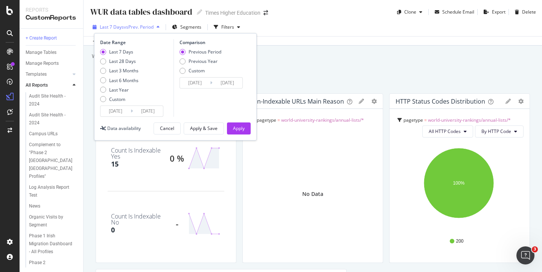
click at [135, 29] on span "vs Prev. Period" at bounding box center [139, 27] width 30 height 6
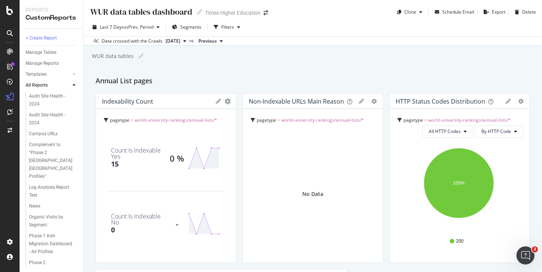
click at [180, 40] on span "[DATE]" at bounding box center [172, 41] width 15 height 7
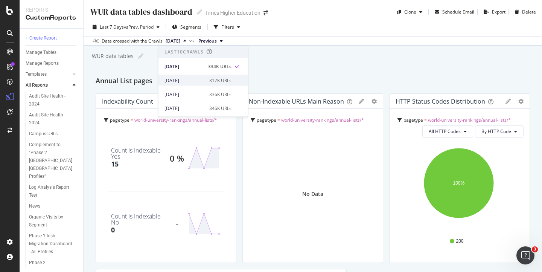
click at [173, 79] on div "[DATE]" at bounding box center [184, 80] width 40 height 7
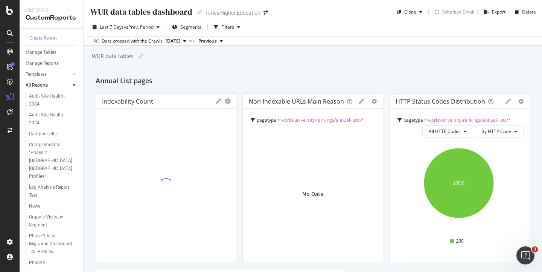
click at [161, 41] on div "Data crossed with the Crawls" at bounding box center [132, 41] width 61 height 7
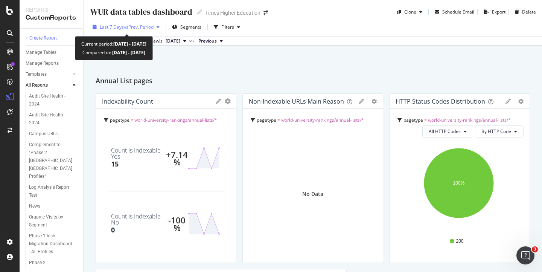
click at [152, 28] on span "vs Prev. Period" at bounding box center [139, 27] width 30 height 6
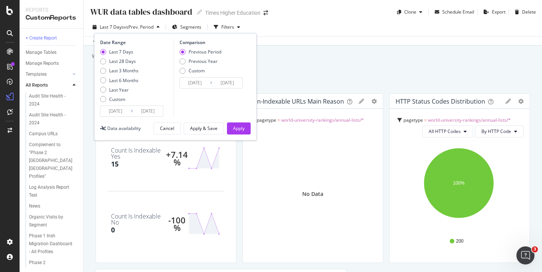
click at [103, 75] on div "Last 7 Days Last 28 Days Last 3 Months Last 6 Months Last Year Custom" at bounding box center [119, 77] width 38 height 57
click at [104, 70] on div "Last 3 Months" at bounding box center [103, 71] width 6 height 6
type input "[DATE]"
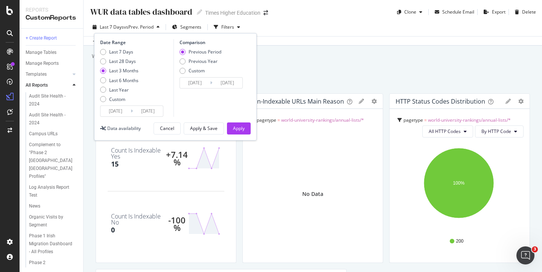
click at [184, 52] on div "Previous Period" at bounding box center [182, 52] width 6 height 6
click at [183, 50] on div "Previous Period" at bounding box center [182, 52] width 6 height 6
click at [104, 50] on div "Last 7 Days" at bounding box center [103, 52] width 6 height 6
type input "[DATE]"
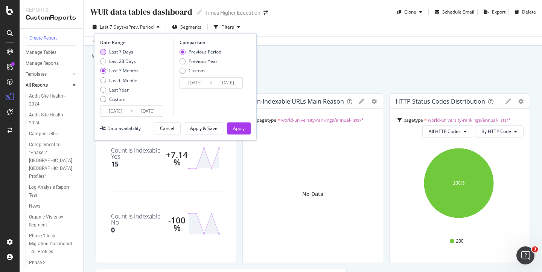
type input "[DATE]"
click at [182, 50] on div "Previous Period" at bounding box center [182, 52] width 6 height 6
click at [164, 130] on div "Cancel" at bounding box center [167, 128] width 14 height 6
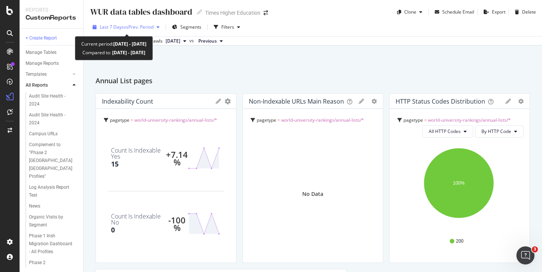
click at [146, 30] on div "Last 7 Days vs Prev. Period" at bounding box center [126, 26] width 73 height 11
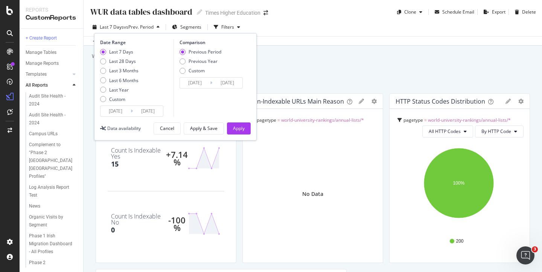
click at [276, 44] on div "Data crossed with the Crawls [DATE] vs Previous" at bounding box center [312, 40] width 458 height 9
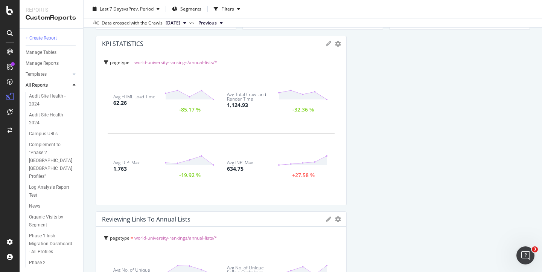
scroll to position [230, 0]
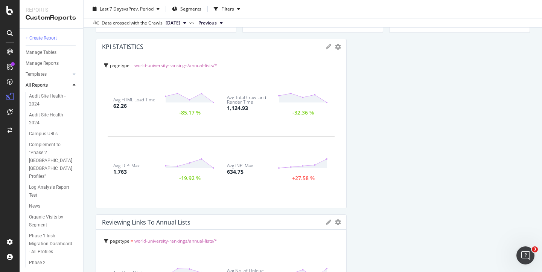
drag, startPoint x: 248, startPoint y: 108, endPoint x: 233, endPoint y: 108, distance: 14.7
click at [233, 108] on div "Avg Total Crawl and Render Time 1,124.93" at bounding box center [252, 103] width 51 height 17
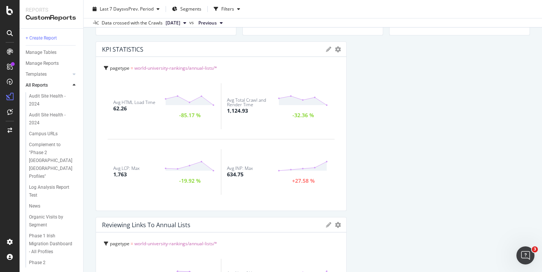
scroll to position [229, 0]
